Goal: Task Accomplishment & Management: Use online tool/utility

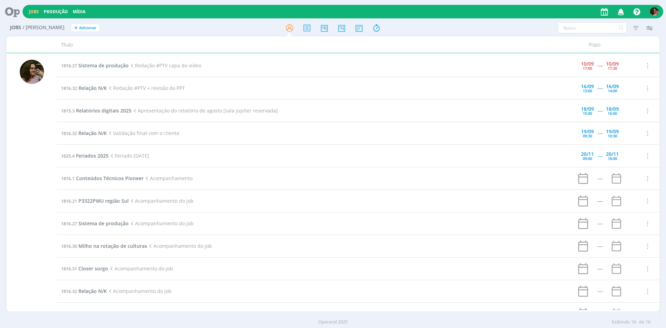
click at [102, 62] on td "1816.27 Sistema de produção Redação #PTV capa do vídeo" at bounding box center [311, 65] width 509 height 23
click at [103, 64] on span "Sistema de produção" at bounding box center [103, 65] width 50 height 7
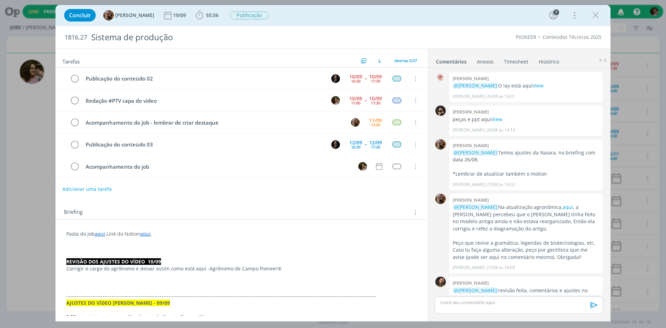
scroll to position [670, 0]
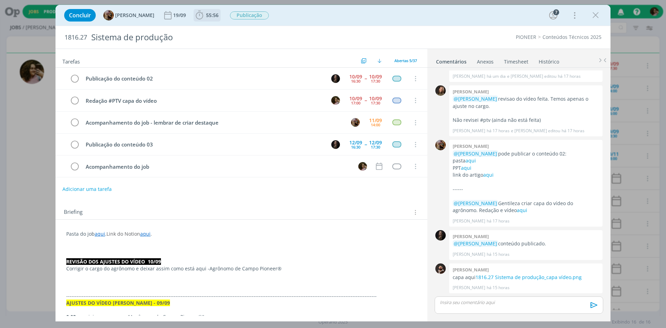
click at [205, 14] on icon "dialog" at bounding box center [199, 15] width 10 height 10
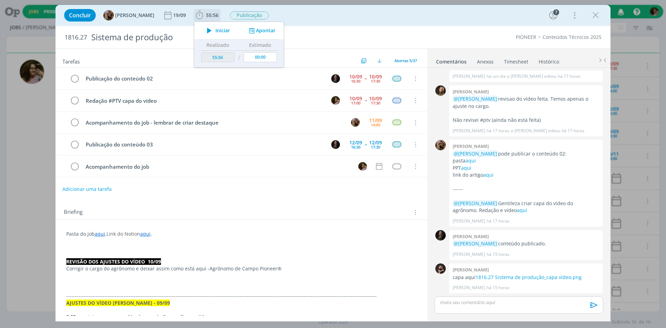
drag, startPoint x: 218, startPoint y: 31, endPoint x: 31, endPoint y: 100, distance: 198.7
click at [216, 32] on icon "dialog" at bounding box center [209, 30] width 12 height 9
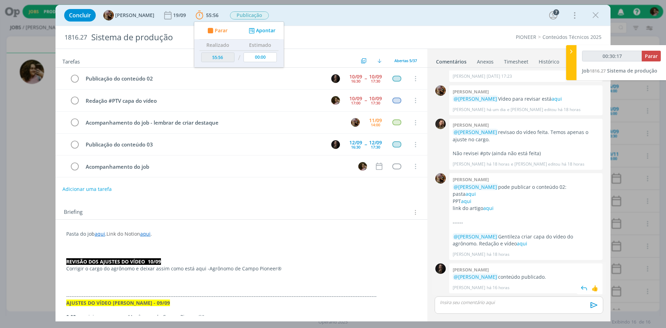
scroll to position [636, 0]
click at [650, 55] on span "Parar" at bounding box center [651, 56] width 13 height 7
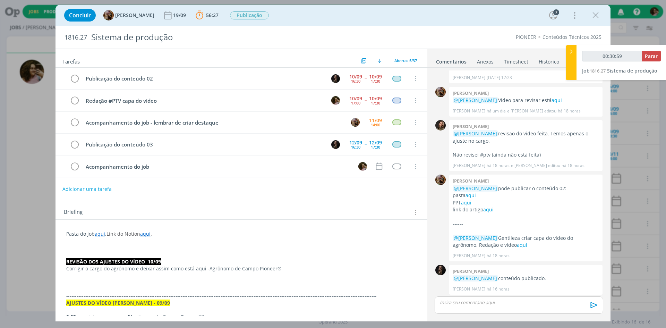
type input "00:31:00"
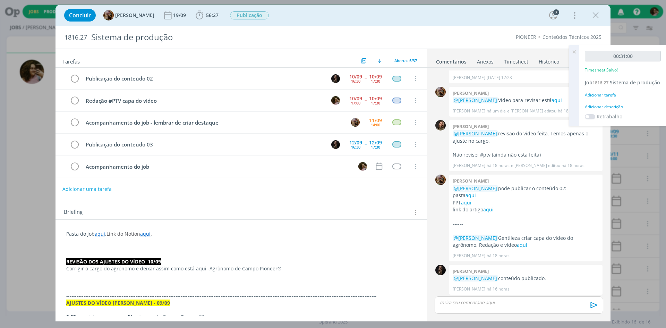
click at [616, 110] on div "Adicionar descrição" at bounding box center [623, 107] width 76 height 6
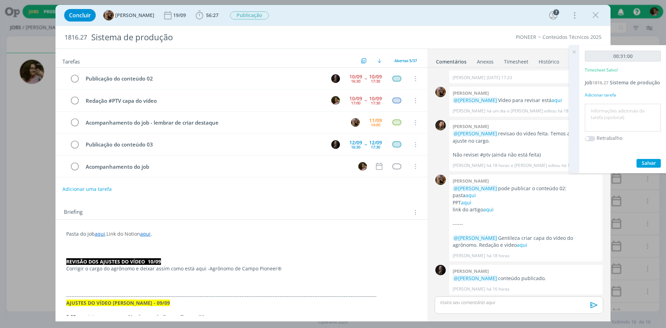
click at [616, 114] on textarea at bounding box center [623, 118] width 73 height 25
click at [602, 130] on textarea "Redação PTV + atualização do ppt + contato com o time para aprovção" at bounding box center [623, 118] width 73 height 25
click at [604, 130] on textarea "Redação PTV + atualização do ppt + contato com o time para aprovção" at bounding box center [623, 118] width 73 height 25
click at [617, 130] on textarea "Redação PTV + atualização do ppt + contato com o time para aprovsção" at bounding box center [623, 118] width 73 height 25
click at [617, 130] on textarea "Redação PTV + atualização do ppt + contato com o time para aprovação" at bounding box center [623, 118] width 73 height 25
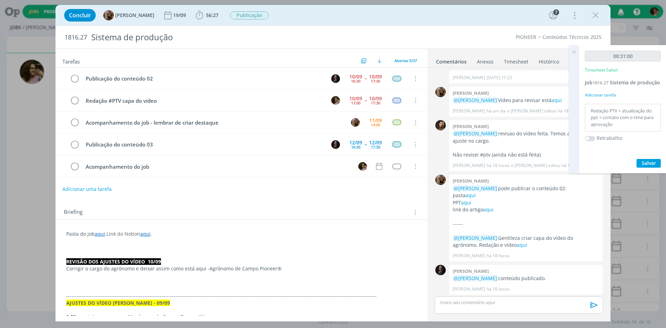
type textarea "Redação PTV + atualização do ppt + contato com o time para aprovação"
click at [643, 166] on span "Salvar" at bounding box center [649, 163] width 14 height 7
click at [578, 54] on icon at bounding box center [574, 52] width 12 height 14
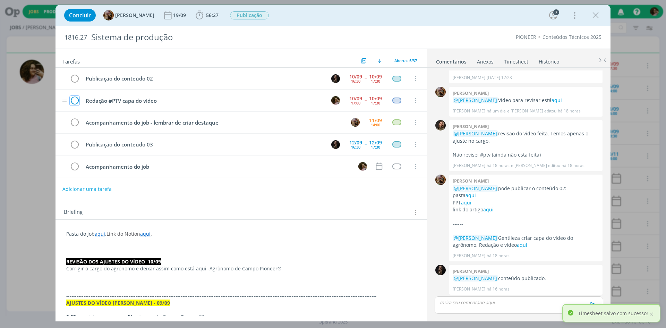
click at [74, 101] on icon "dialog" at bounding box center [75, 100] width 10 height 10
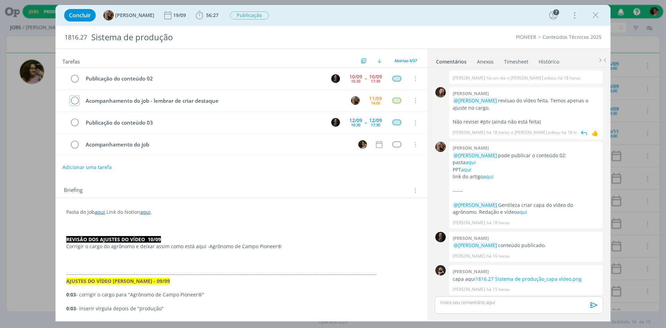
scroll to position [670, 0]
click at [596, 13] on icon "dialog" at bounding box center [596, 15] width 10 height 10
